Goal: Find specific page/section: Find specific page/section

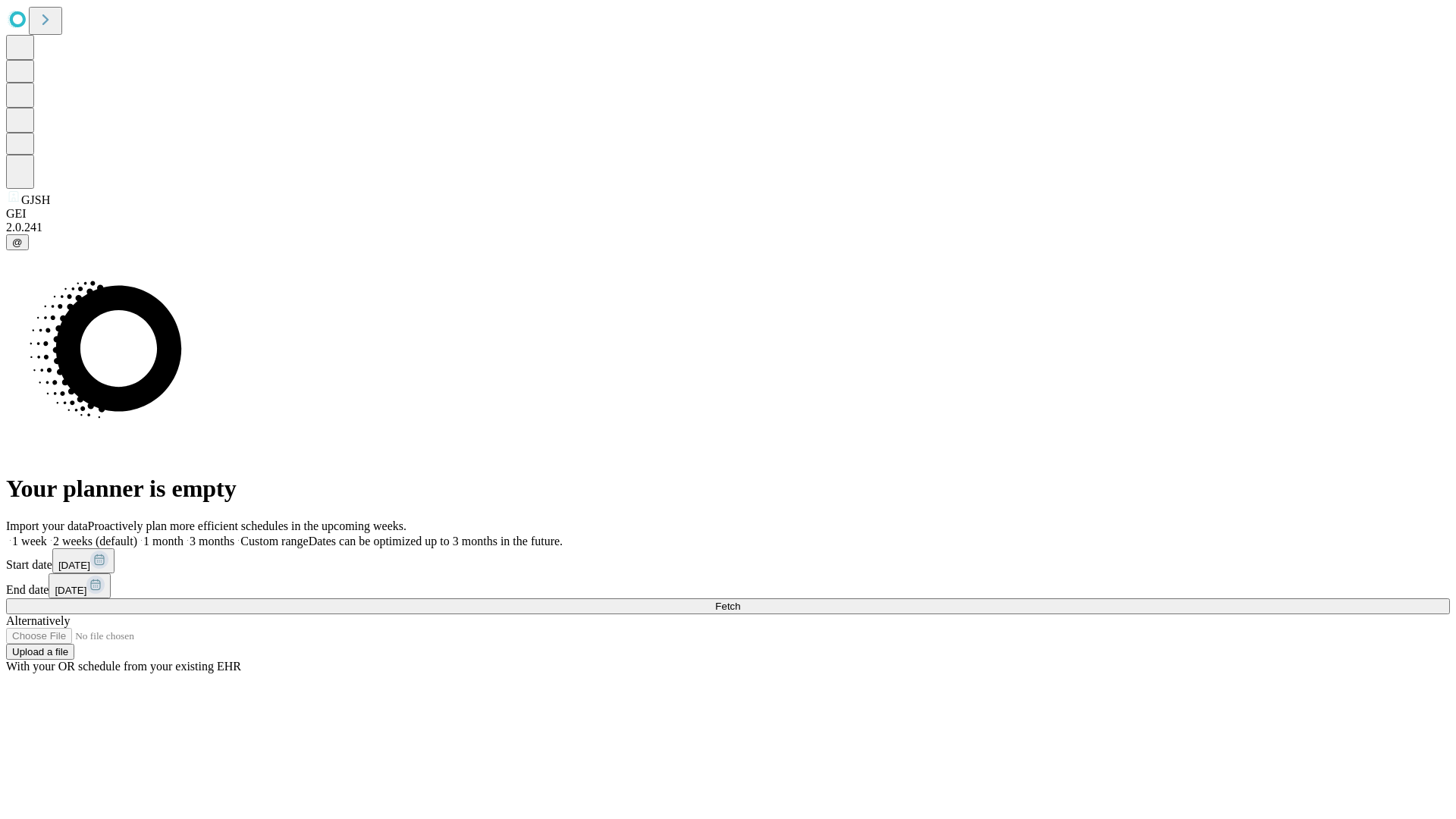
click at [741, 600] on span "Fetch" at bounding box center [728, 606] width 25 height 12
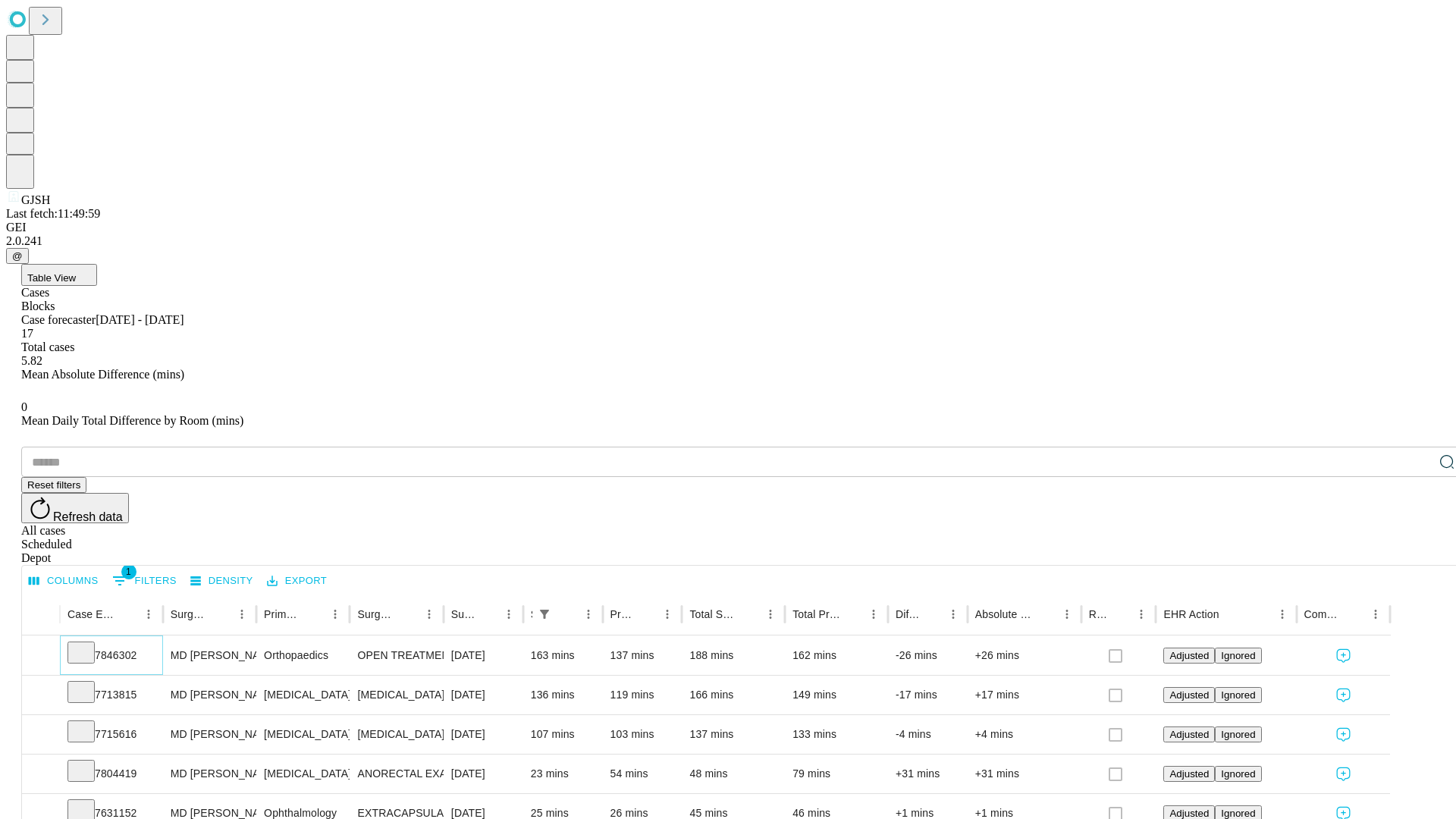
click at [89, 643] on icon at bounding box center [81, 651] width 15 height 15
